Goal: Find specific page/section: Find specific page/section

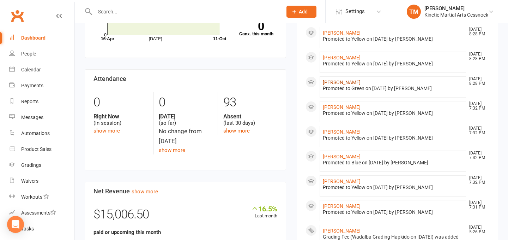
scroll to position [117, 0]
click at [337, 155] on link "[PERSON_NAME]" at bounding box center [342, 156] width 38 height 6
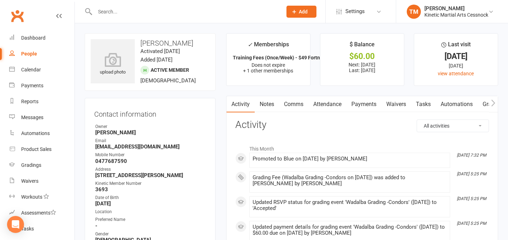
click at [361, 101] on link "Payments" at bounding box center [364, 104] width 35 height 16
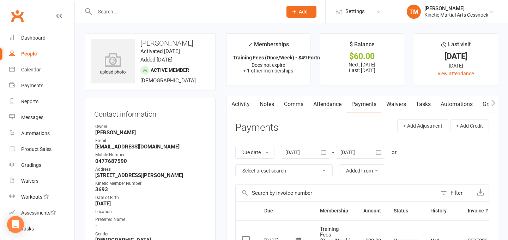
click at [493, 102] on icon "button" at bounding box center [493, 102] width 4 height 7
click at [441, 103] on link "Gradings / Promotions" at bounding box center [458, 104] width 67 height 16
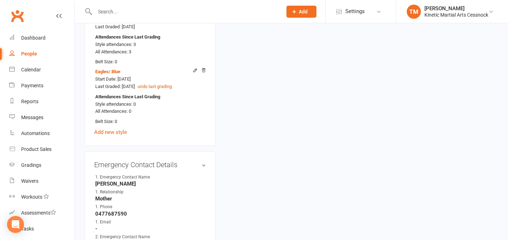
scroll to position [405, 0]
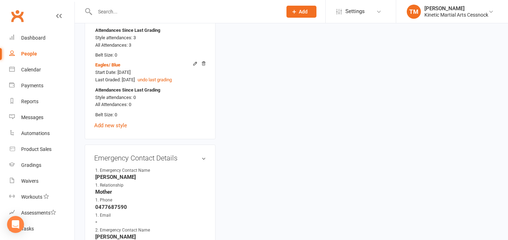
click at [30, 54] on div "People" at bounding box center [29, 54] width 16 height 6
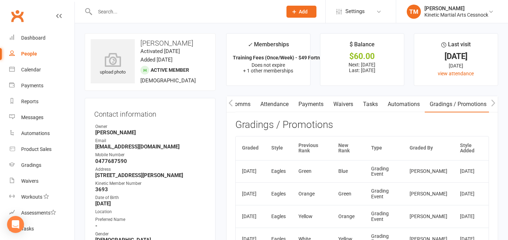
select select "50"
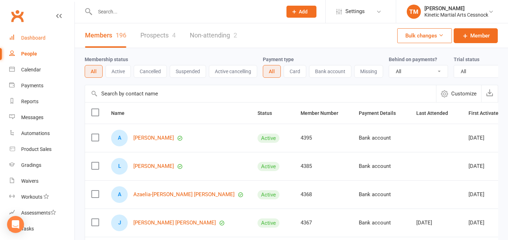
click at [42, 37] on div "Dashboard" at bounding box center [33, 38] width 24 height 6
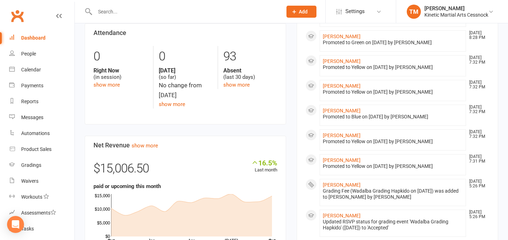
scroll to position [165, 0]
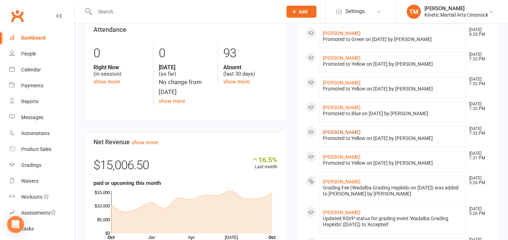
click at [343, 132] on link "[PERSON_NAME]" at bounding box center [342, 132] width 38 height 6
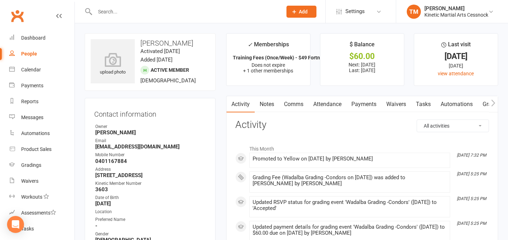
click at [494, 102] on icon "button" at bounding box center [494, 102] width 4 height 7
click at [439, 106] on link "Gradings / Promotions" at bounding box center [458, 104] width 67 height 16
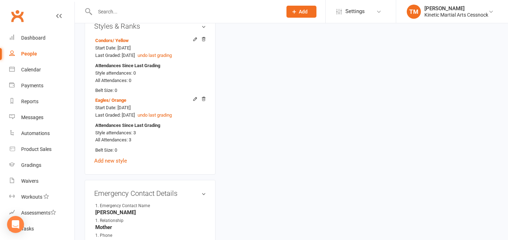
scroll to position [377, 0]
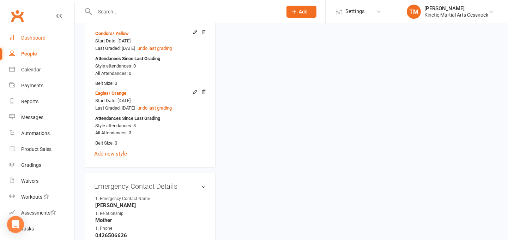
click at [36, 40] on div "Dashboard" at bounding box center [33, 38] width 24 height 6
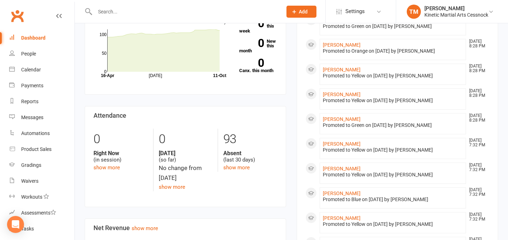
scroll to position [98, 0]
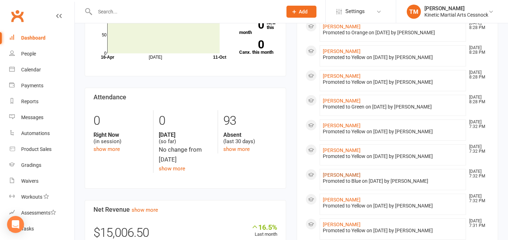
click at [340, 175] on link "[PERSON_NAME]" at bounding box center [342, 175] width 38 height 6
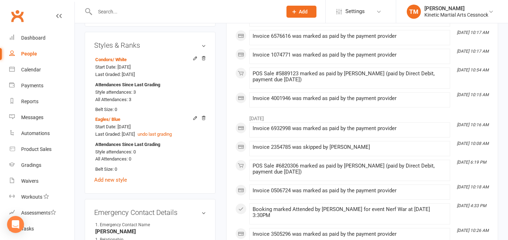
scroll to position [341, 0]
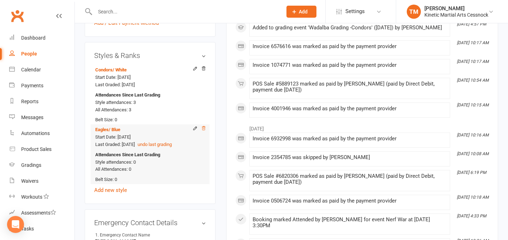
click at [204, 126] on icon at bounding box center [204, 128] width 4 height 4
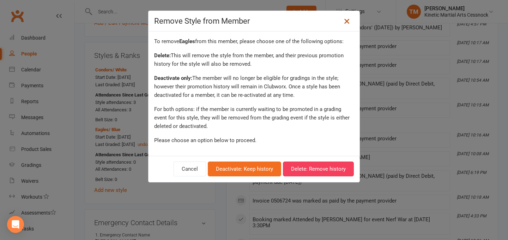
click at [345, 23] on icon at bounding box center [347, 21] width 8 height 8
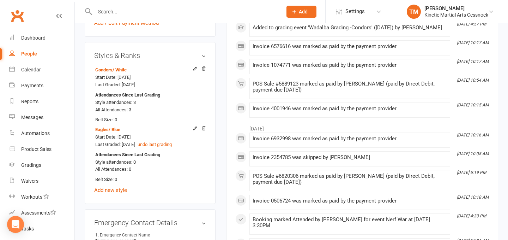
click at [201, 185] on div "Condors / White Start Date: [DATE] Last Graded: [DATE] Attendances Since Last G…" at bounding box center [150, 130] width 112 height 130
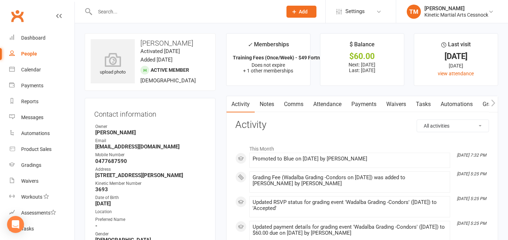
click at [492, 103] on icon "button" at bounding box center [493, 102] width 4 height 7
click at [438, 99] on link "Gradings / Promotions" at bounding box center [458, 104] width 67 height 16
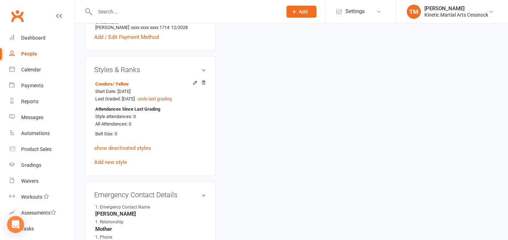
scroll to position [325, 0]
